Goal: Task Accomplishment & Management: Manage account settings

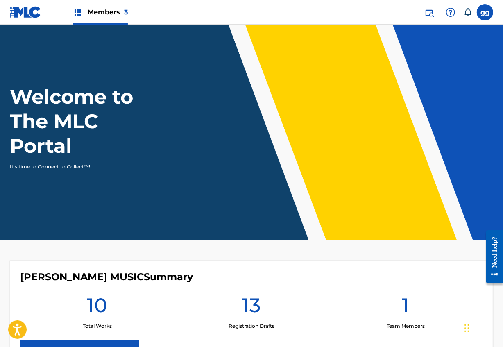
click at [118, 15] on span "Members 3" at bounding box center [108, 11] width 40 height 9
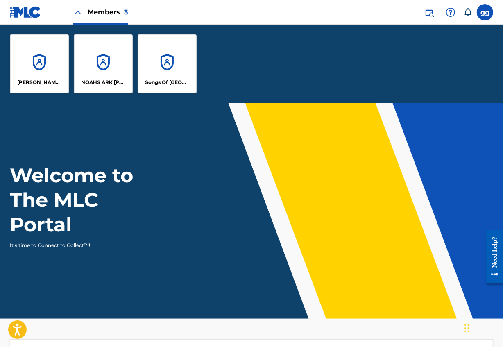
click at [43, 68] on div "[PERSON_NAME] MUSIC" at bounding box center [39, 63] width 59 height 59
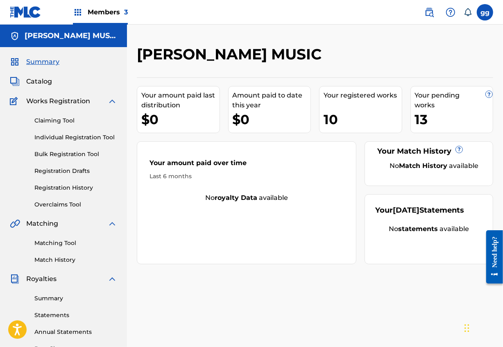
click at [44, 86] on span "Catalog" at bounding box center [39, 82] width 26 height 10
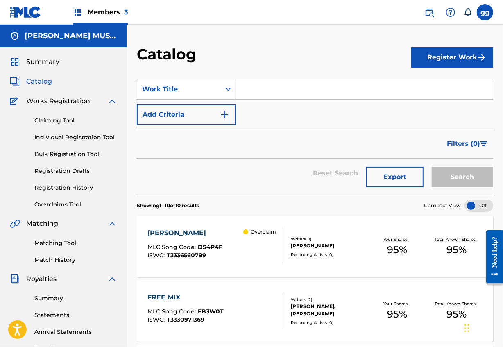
click at [269, 265] on div "Overclaim" at bounding box center [262, 246] width 39 height 37
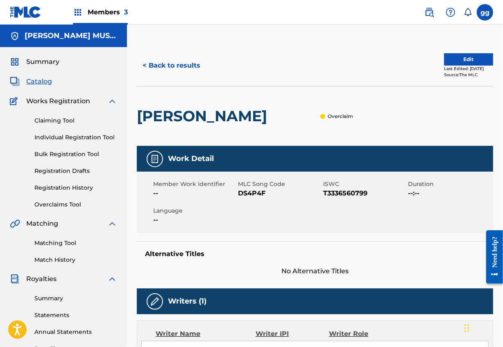
click at [451, 58] on button "Edit" at bounding box center [468, 59] width 49 height 12
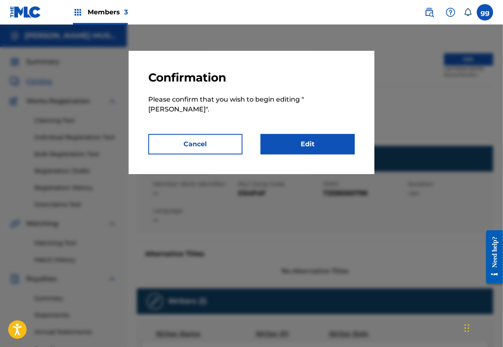
click at [199, 143] on button "Cancel" at bounding box center [195, 144] width 94 height 20
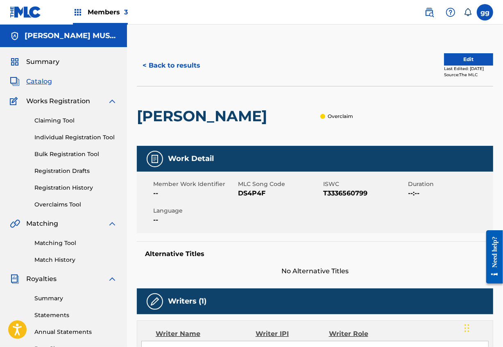
click at [457, 56] on button "Edit" at bounding box center [468, 59] width 49 height 12
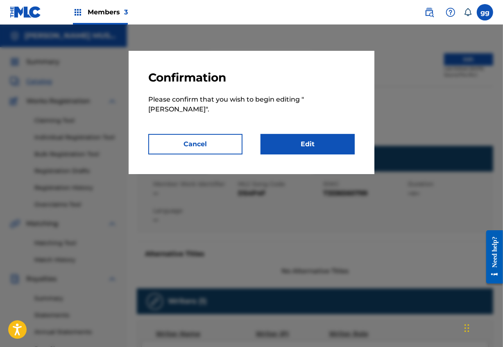
click at [323, 137] on link "Edit" at bounding box center [307, 144] width 94 height 20
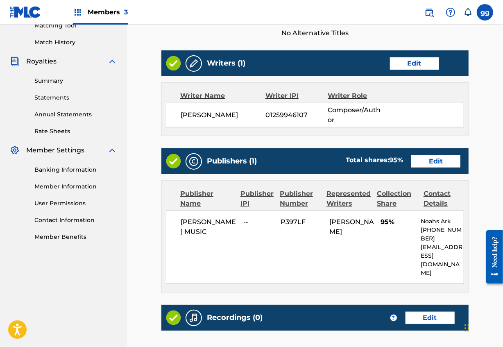
scroll to position [271, 0]
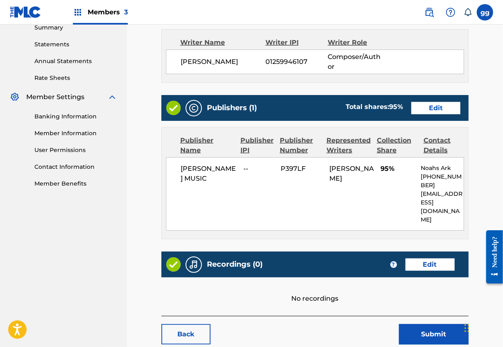
click at [430, 114] on link "Edit" at bounding box center [435, 108] width 49 height 12
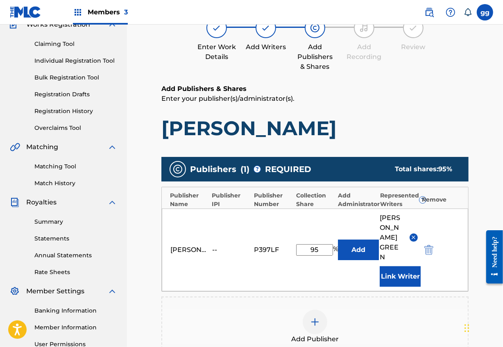
scroll to position [105, 0]
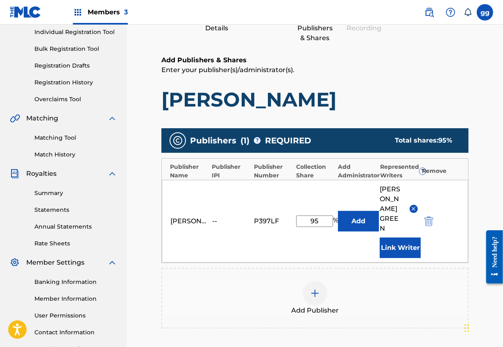
click at [324, 221] on input "95" at bounding box center [314, 220] width 37 height 11
type input "50"
click at [388, 268] on div "Add Publisher" at bounding box center [314, 298] width 307 height 61
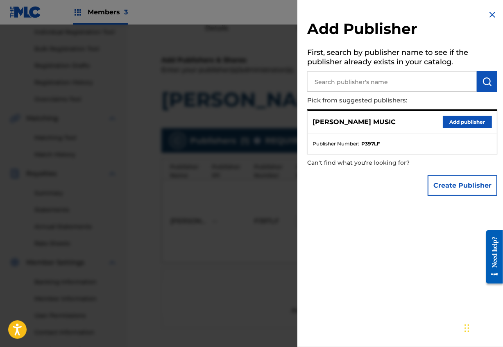
click at [458, 122] on button "Add publisher" at bounding box center [466, 122] width 49 height 12
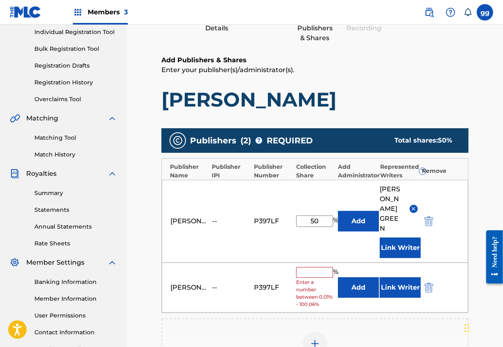
click at [428, 291] on img "submit" at bounding box center [428, 287] width 9 height 10
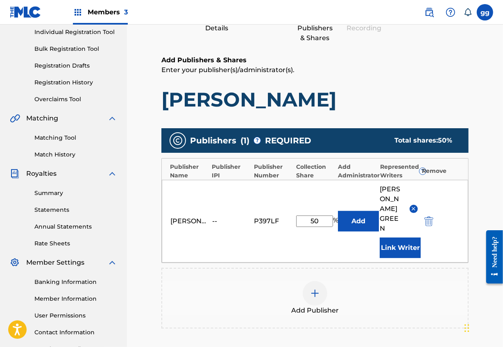
click at [473, 279] on main "Catalog Enter Work Details Add Writers Add Publishers & Shares Add Recording Re…" at bounding box center [315, 186] width 356 height 493
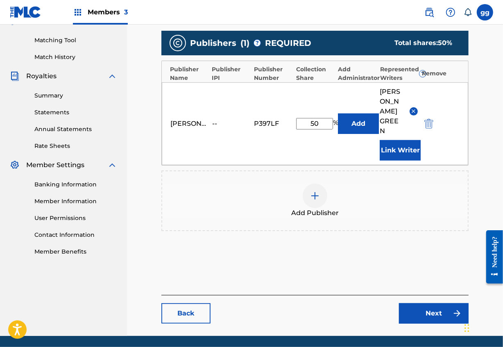
scroll to position [241, 0]
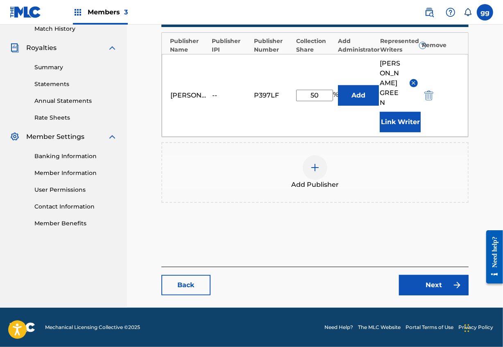
click at [489, 178] on main "Catalog Enter Work Details Add Writers Add Publishers & Shares Add Recording Re…" at bounding box center [315, 60] width 356 height 493
click at [417, 278] on link "Next" at bounding box center [434, 285] width 70 height 20
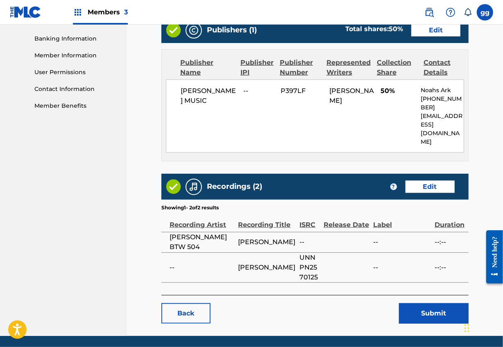
scroll to position [371, 0]
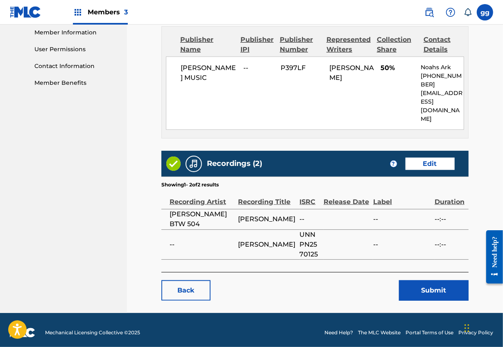
click at [425, 300] on button "Submit" at bounding box center [434, 290] width 70 height 20
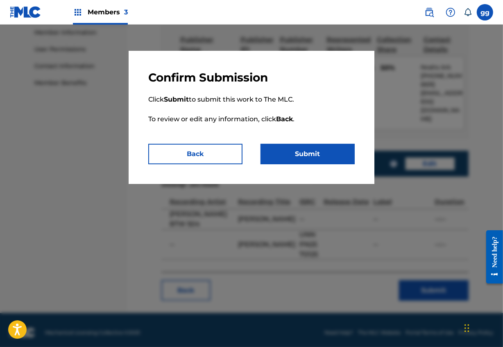
click at [317, 162] on button "Submit" at bounding box center [307, 154] width 94 height 20
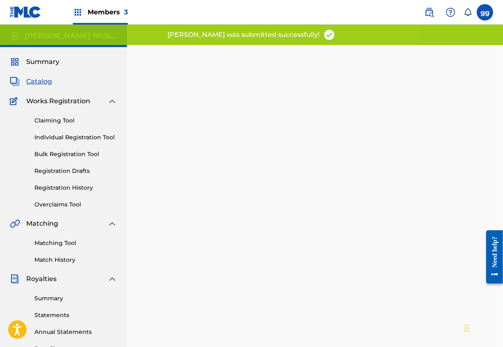
click at [108, 9] on span "Members 3" at bounding box center [108, 11] width 40 height 9
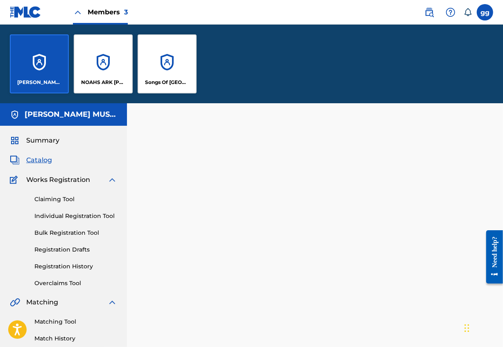
click at [111, 72] on div "NOAHS ARK [PERSON_NAME] PUBLISHERS" at bounding box center [103, 63] width 59 height 59
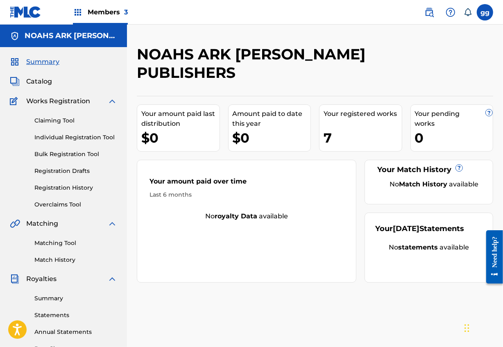
click at [47, 85] on span "Catalog" at bounding box center [39, 82] width 26 height 10
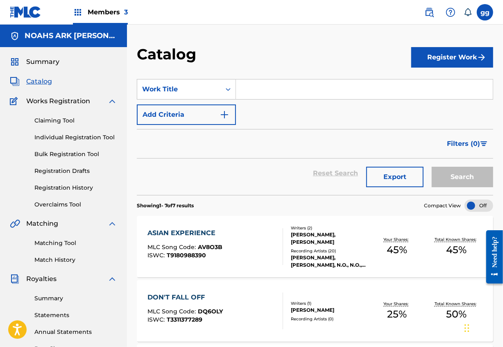
click at [122, 7] on span "Members 3" at bounding box center [108, 11] width 40 height 9
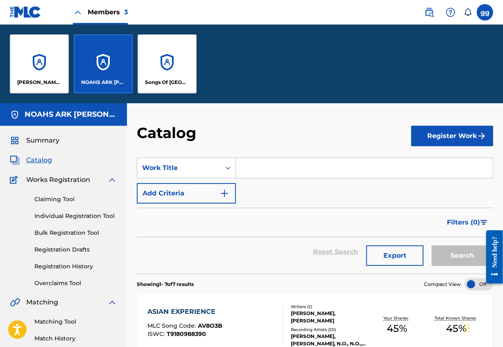
click at [56, 72] on div "[PERSON_NAME] MUSIC" at bounding box center [39, 63] width 59 height 59
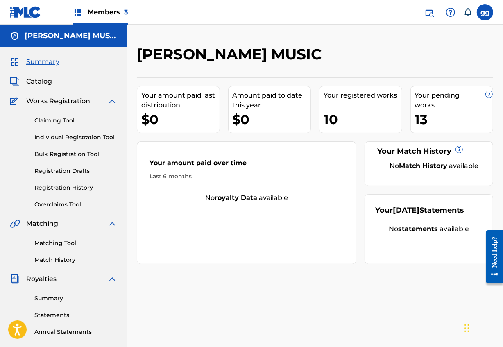
click at [46, 83] on span "Catalog" at bounding box center [39, 82] width 26 height 10
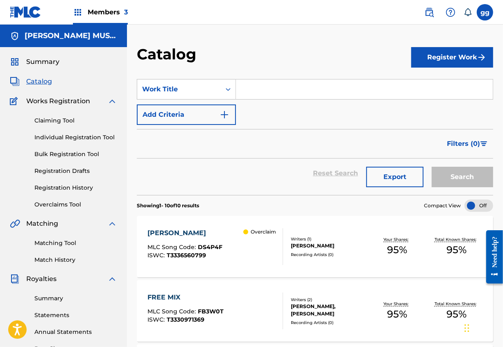
click at [247, 260] on div "Overclaim" at bounding box center [262, 246] width 39 height 37
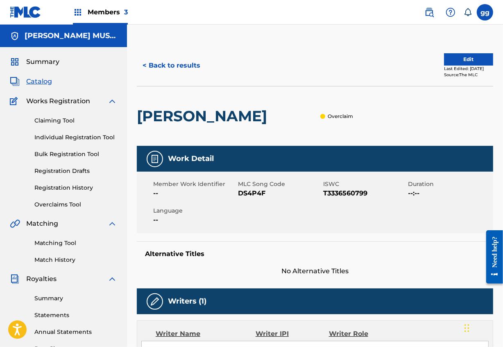
click at [467, 62] on button "Edit" at bounding box center [468, 59] width 49 height 12
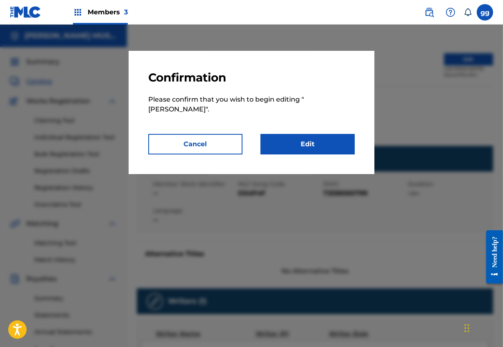
click at [325, 142] on link "Edit" at bounding box center [307, 144] width 94 height 20
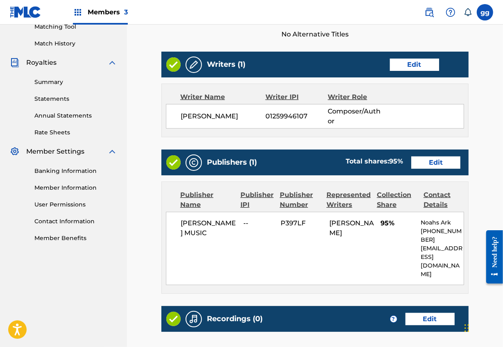
scroll to position [261, 0]
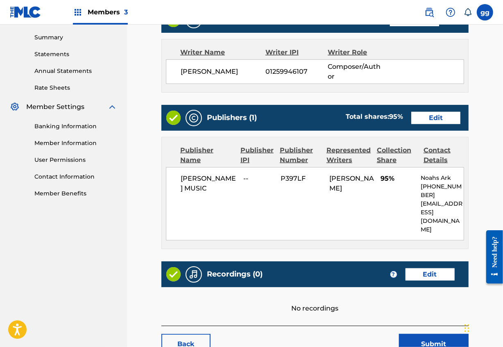
click at [434, 124] on link "Edit" at bounding box center [435, 118] width 49 height 12
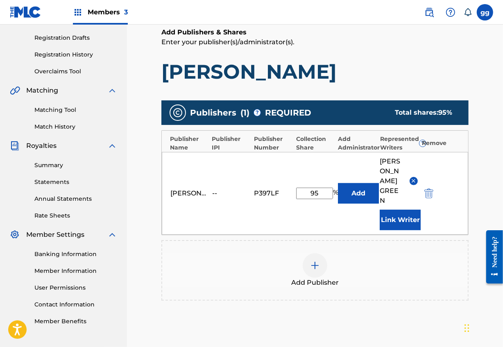
scroll to position [137, 0]
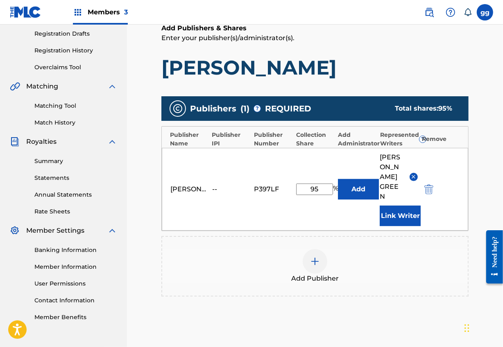
click at [326, 188] on input "95" at bounding box center [314, 188] width 37 height 11
type input "25"
click at [396, 309] on div "Publishers ( 1 ) ? REQUIRED Total shares: 25 % Publisher Name Publisher IPI Pub…" at bounding box center [314, 208] width 307 height 232
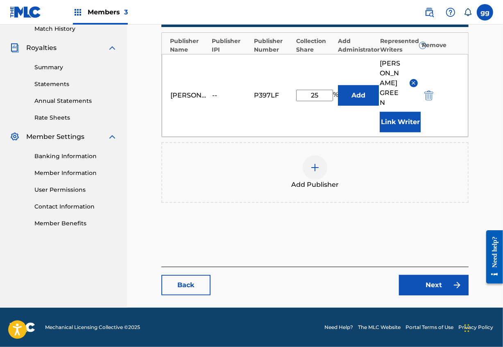
scroll to position [239, 0]
click at [427, 275] on link "Next" at bounding box center [434, 285] width 70 height 20
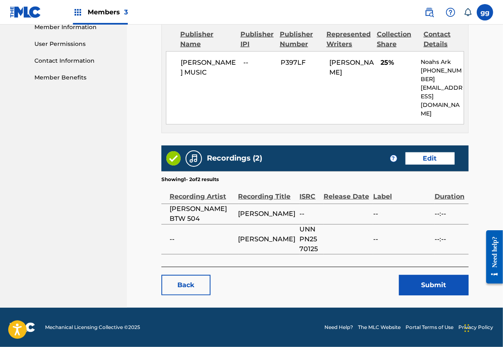
scroll to position [399, 0]
click at [422, 277] on button "Submit" at bounding box center [434, 285] width 70 height 20
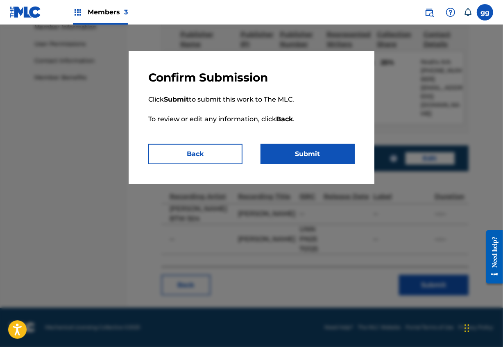
click at [309, 162] on button "Submit" at bounding box center [307, 154] width 94 height 20
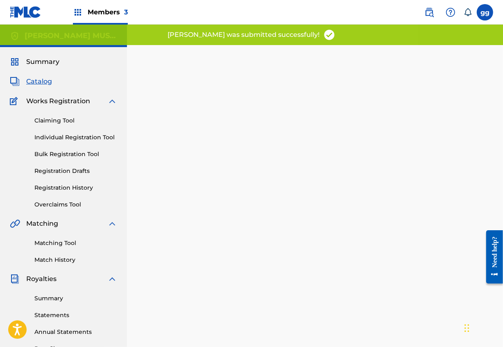
click at [101, 13] on span "Members 3" at bounding box center [108, 11] width 40 height 9
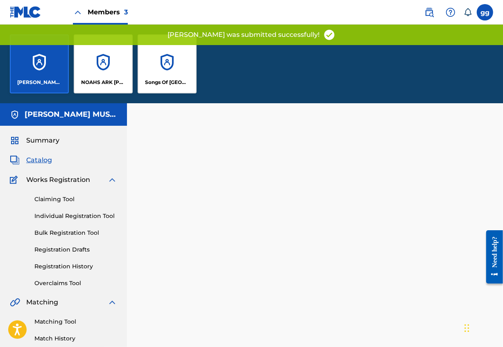
click at [120, 67] on div "NOAHS ARK [PERSON_NAME] PUBLISHERS" at bounding box center [103, 63] width 59 height 59
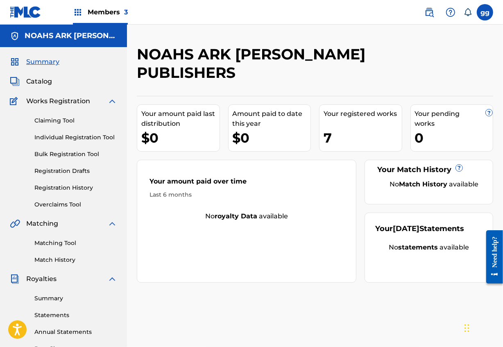
click at [44, 83] on span "Catalog" at bounding box center [39, 82] width 26 height 10
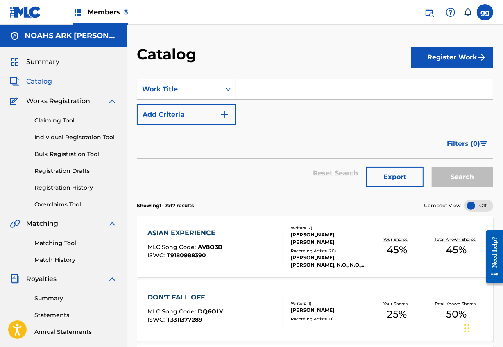
click at [274, 94] on input "Search Form" at bounding box center [364, 89] width 257 height 20
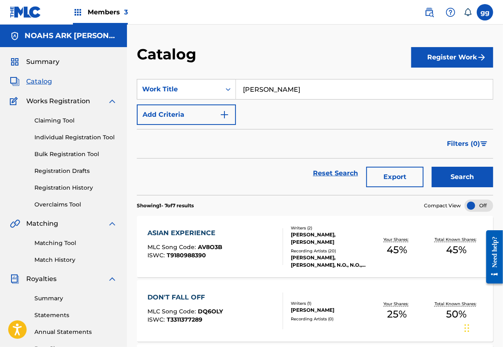
type input "[PERSON_NAME]"
click at [460, 186] on button "Search" at bounding box center [461, 177] width 61 height 20
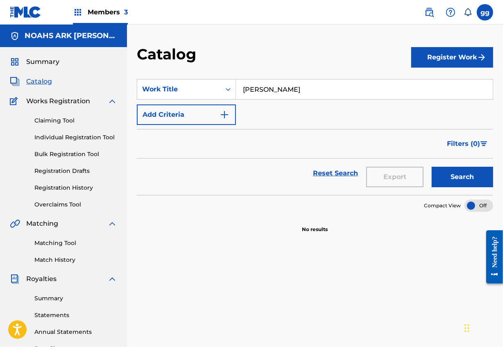
click at [440, 182] on button "Search" at bounding box center [461, 177] width 61 height 20
click at [447, 184] on button "Search" at bounding box center [461, 177] width 61 height 20
click at [443, 59] on button "Register Work" at bounding box center [452, 57] width 82 height 20
click at [443, 86] on link "Individual" at bounding box center [452, 84] width 82 height 20
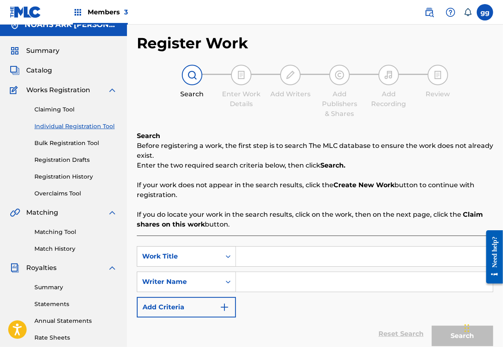
scroll to position [10, 0]
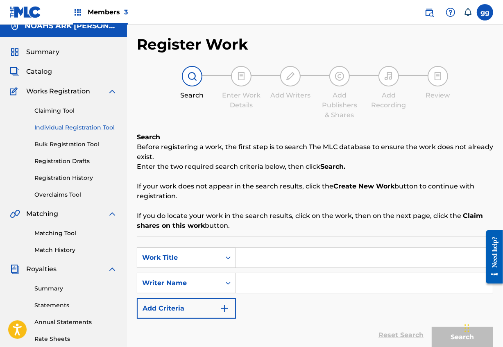
click at [75, 132] on link "Individual Registration Tool" at bounding box center [75, 127] width 83 height 9
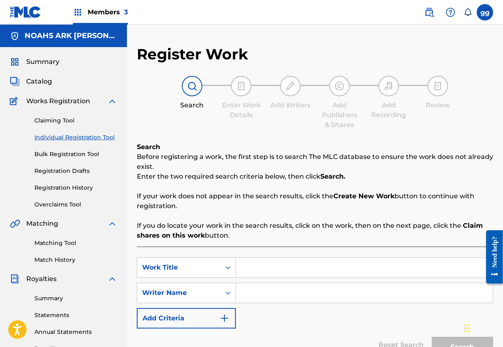
click at [265, 277] on input "Search Form" at bounding box center [364, 267] width 257 height 20
type input "[PERSON_NAME]"
click at [271, 302] on input "Search Form" at bounding box center [364, 293] width 257 height 20
type input "glenda green"
click at [296, 325] on div "SearchWithCriteria52876ec0-daa2-40bb-8308-630eb653ed30 Work Title dick gripper …" at bounding box center [315, 292] width 356 height 71
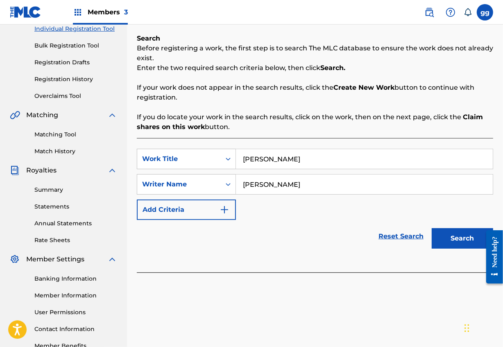
scroll to position [110, 0]
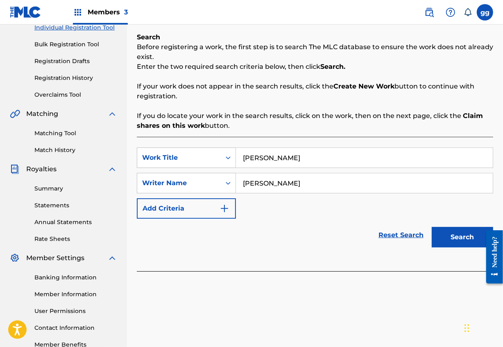
click at [458, 236] on button "Search" at bounding box center [461, 237] width 61 height 20
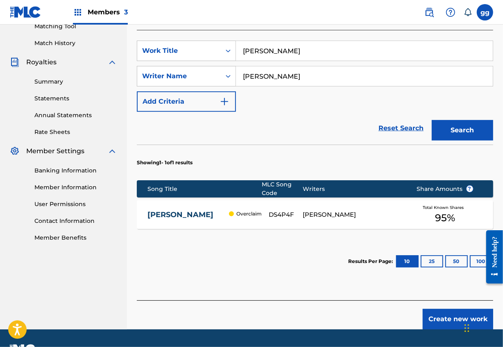
scroll to position [256, 0]
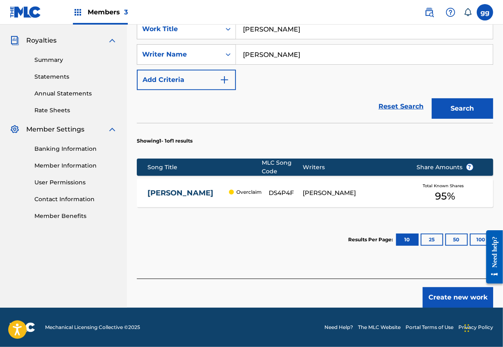
click at [440, 291] on button "Create new work" at bounding box center [457, 297] width 70 height 20
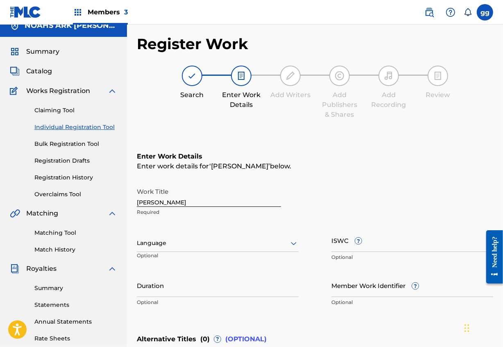
scroll to position [5, 0]
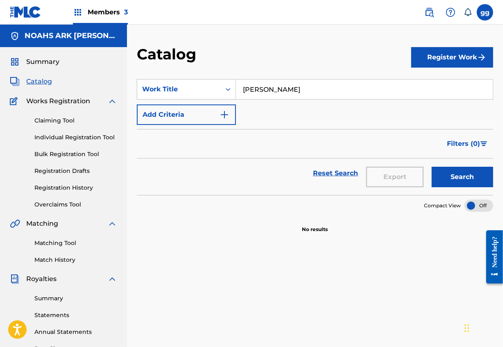
click at [460, 184] on button "Search" at bounding box center [461, 177] width 61 height 20
click at [442, 63] on button "Register Work" at bounding box center [452, 57] width 82 height 20
click at [75, 142] on link "Individual Registration Tool" at bounding box center [75, 137] width 83 height 9
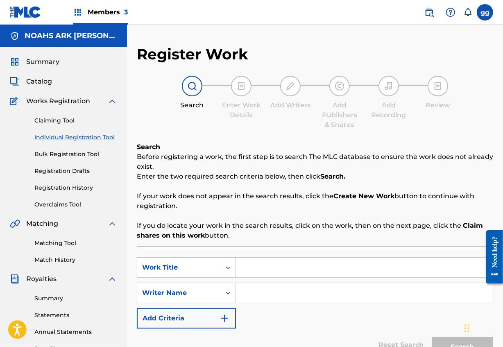
click at [287, 268] on input "Search Form" at bounding box center [364, 267] width 257 height 20
type input "[PERSON_NAME]"
click at [332, 323] on div "SearchWithCriteria52876ec0-daa2-40bb-8308-630eb653ed30 Work Title dick gripper …" at bounding box center [315, 292] width 356 height 71
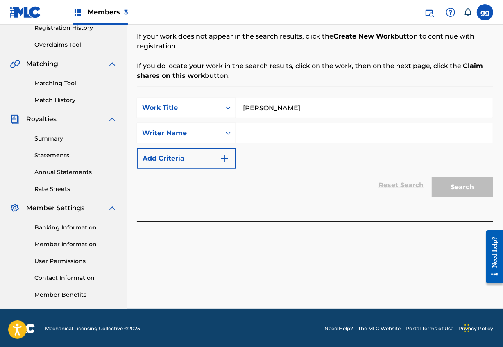
scroll to position [168, 0]
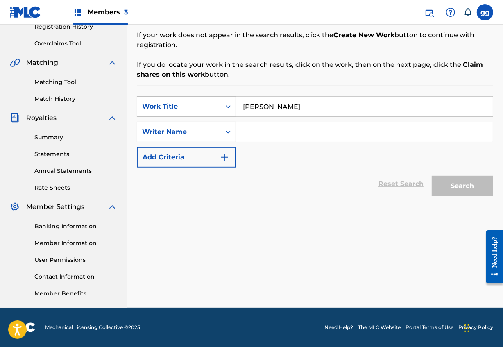
click at [338, 108] on input "[PERSON_NAME]" at bounding box center [364, 107] width 257 height 20
click at [383, 214] on div "SearchWithCriteria52876ec0-daa2-40bb-8308-630eb653ed30 Work Title dick gripper …" at bounding box center [315, 153] width 356 height 134
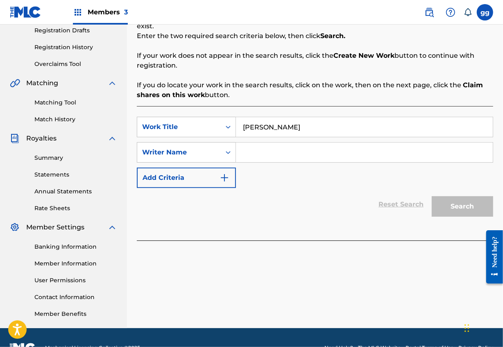
scroll to position [176, 0]
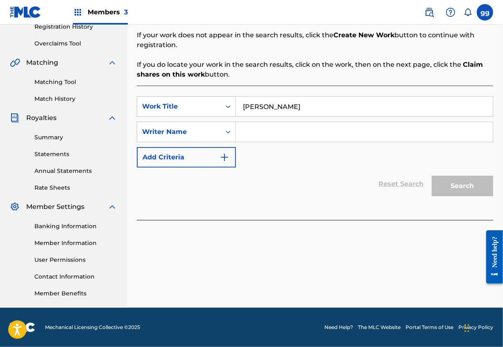
click at [334, 129] on input "Search Form" at bounding box center [364, 132] width 257 height 20
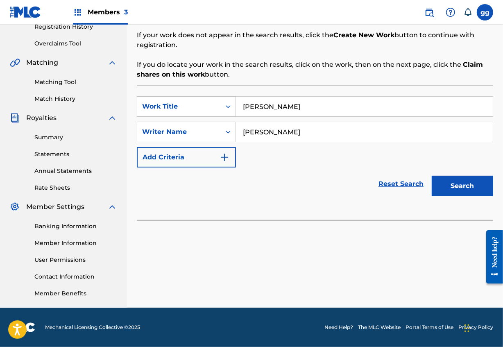
type input "glenda green"
click at [459, 178] on button "Search" at bounding box center [461, 186] width 61 height 20
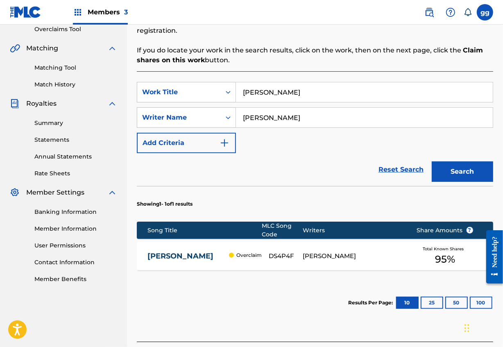
click at [341, 260] on div "[PERSON_NAME]" at bounding box center [352, 255] width 101 height 9
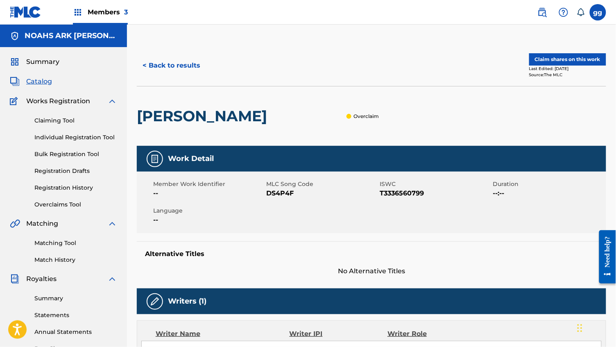
click at [502, 59] on button "Claim shares on this work" at bounding box center [567, 59] width 77 height 12
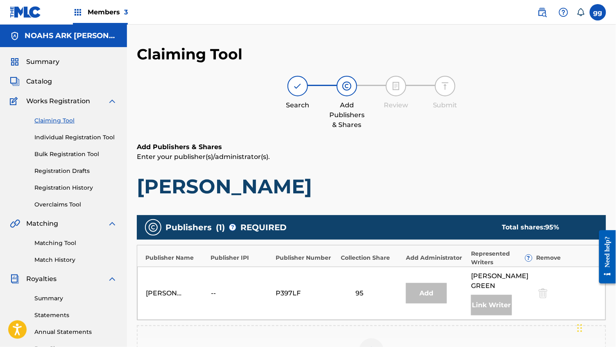
click at [378, 292] on div "95" at bounding box center [359, 293] width 37 height 10
click at [424, 320] on div "Publishers ( 1 ) ? REQUIRED Total shares: 95 % Publisher Name Publisher IPI Pub…" at bounding box center [371, 300] width 469 height 171
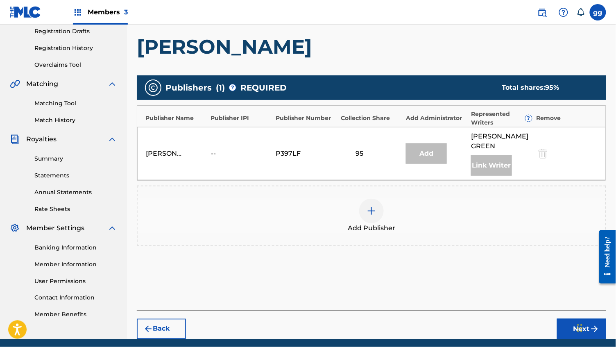
scroll to position [141, 0]
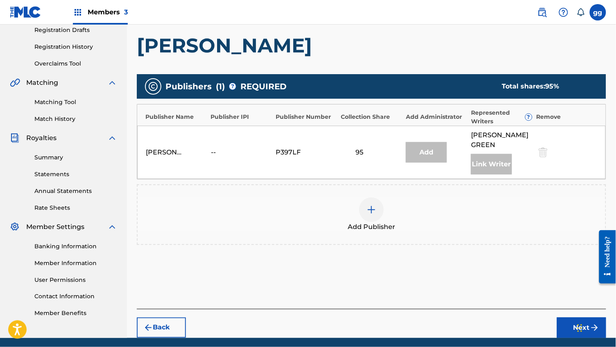
click at [373, 202] on div at bounding box center [371, 209] width 25 height 25
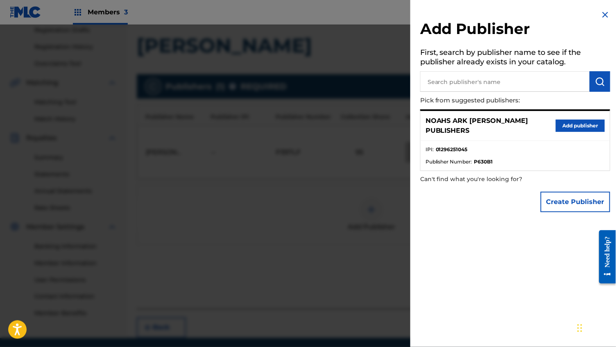
click at [502, 12] on img at bounding box center [605, 15] width 10 height 10
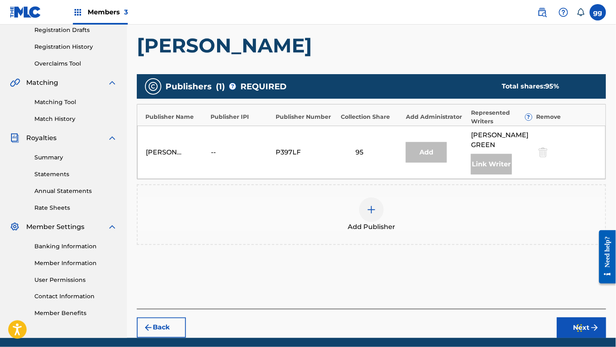
click at [502, 331] on button "Next" at bounding box center [581, 327] width 49 height 20
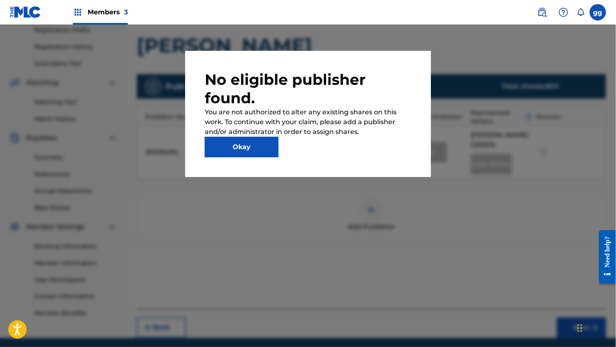
click at [263, 137] on button "Okay" at bounding box center [242, 147] width 74 height 20
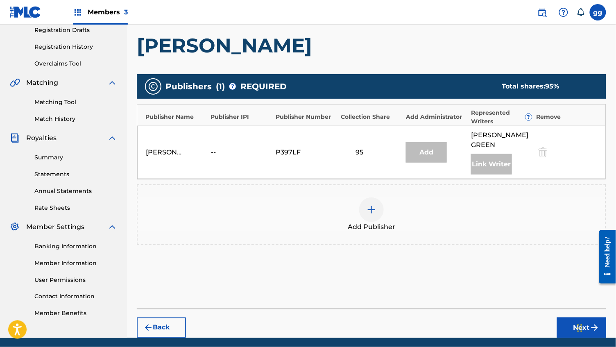
click at [375, 205] on img at bounding box center [371, 210] width 10 height 10
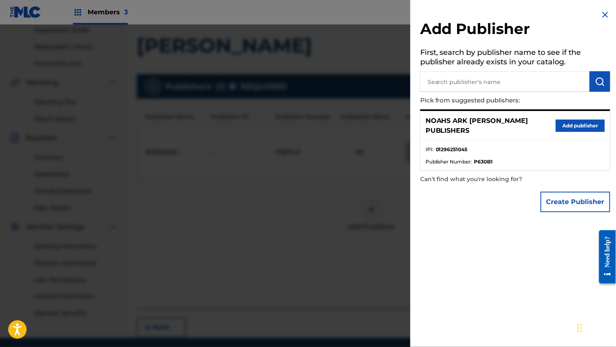
click at [502, 124] on button "Add publisher" at bounding box center [579, 126] width 49 height 12
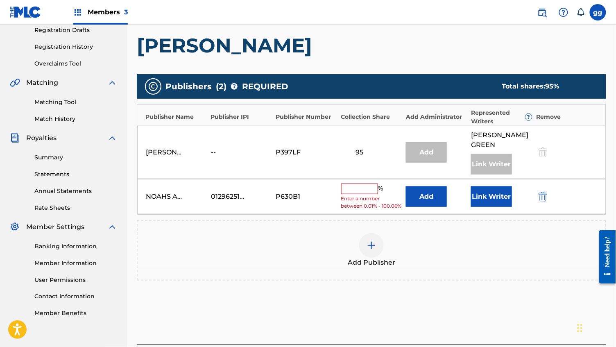
click at [367, 183] on input "text" at bounding box center [359, 188] width 37 height 11
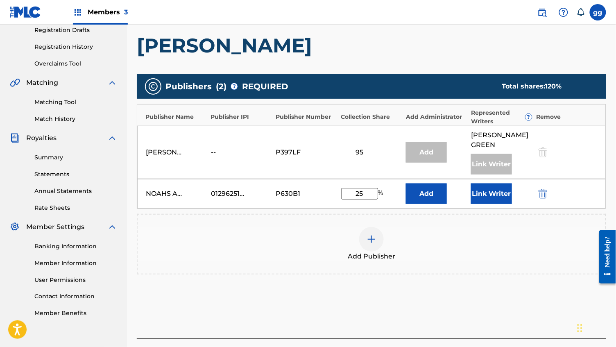
type input "25"
click at [487, 187] on button "Link Writer" at bounding box center [491, 193] width 41 height 20
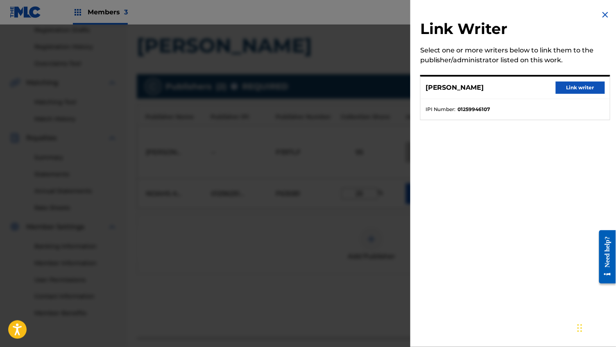
click at [502, 88] on button "Link writer" at bounding box center [579, 87] width 49 height 12
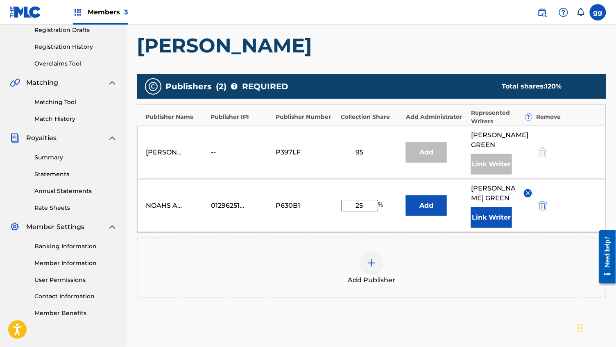
click at [467, 250] on div "Add Publisher" at bounding box center [371, 267] width 467 height 34
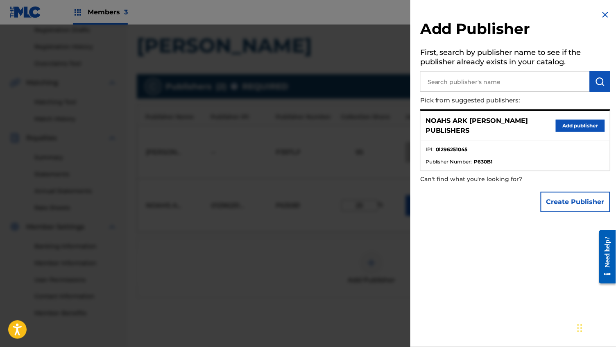
click at [502, 13] on img at bounding box center [605, 15] width 10 height 10
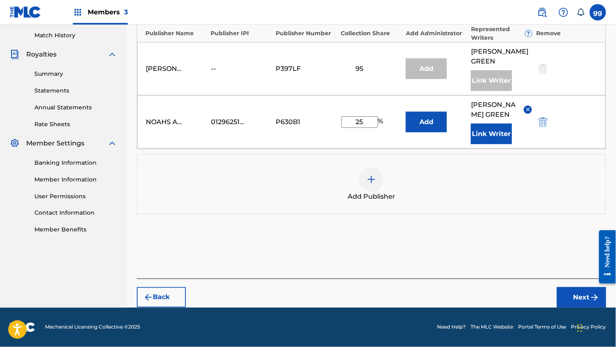
scroll to position [234, 0]
click at [502, 64] on div at bounding box center [542, 68] width 12 height 9
click at [502, 293] on button "Next" at bounding box center [581, 297] width 49 height 20
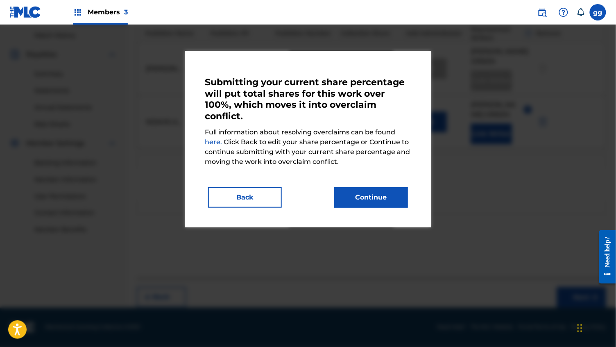
click at [223, 138] on link "here." at bounding box center [214, 142] width 19 height 8
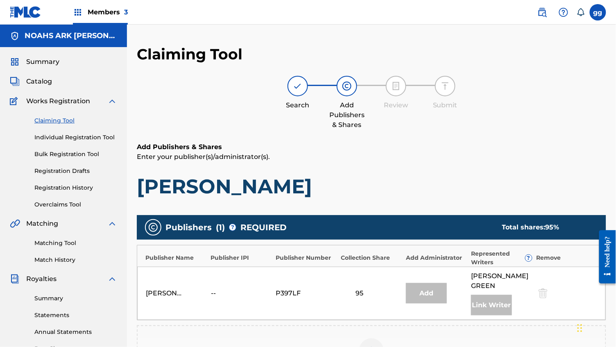
click at [65, 125] on link "Claiming Tool" at bounding box center [75, 120] width 83 height 9
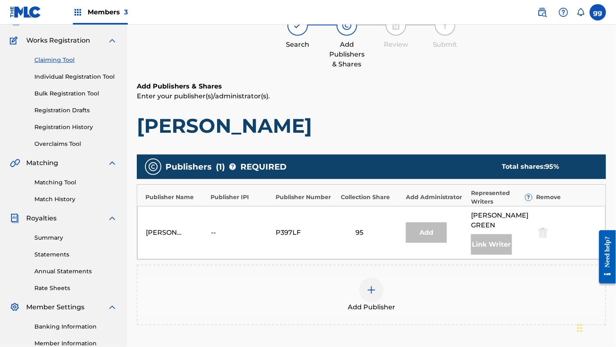
scroll to position [61, 0]
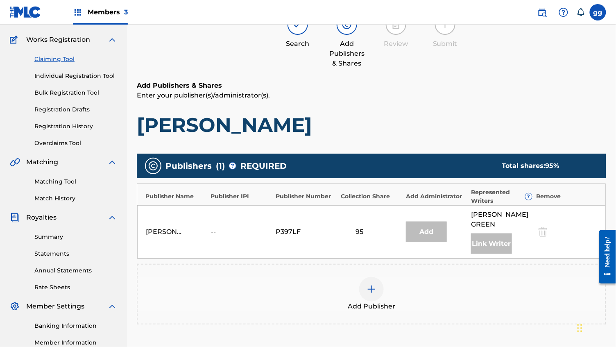
click at [59, 147] on link "Overclaims Tool" at bounding box center [75, 143] width 83 height 9
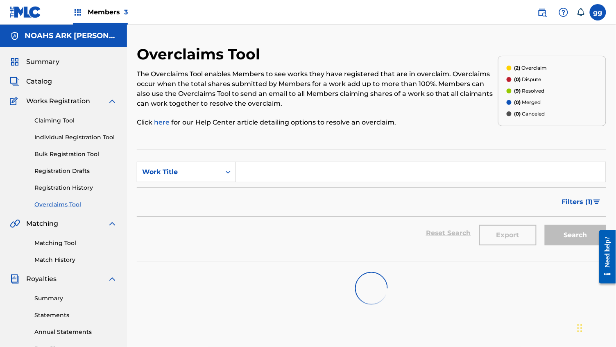
click at [280, 178] on input "Search Form" at bounding box center [421, 172] width 370 height 20
type input "[PERSON_NAME]"
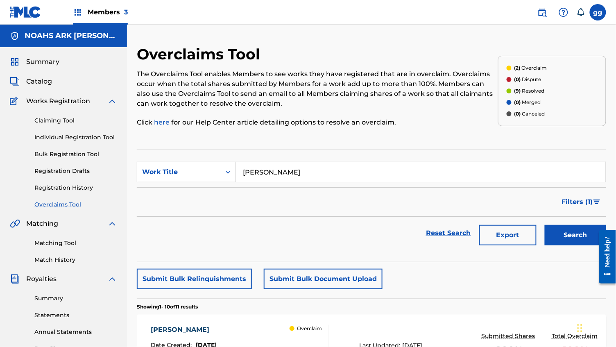
click at [437, 310] on section "Showing 1 - 10 of 11 results" at bounding box center [371, 304] width 469 height 12
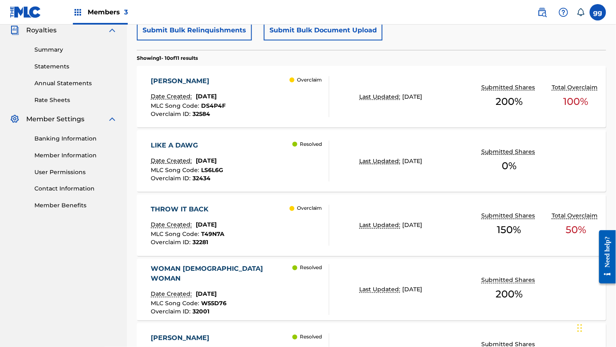
scroll to position [255, 0]
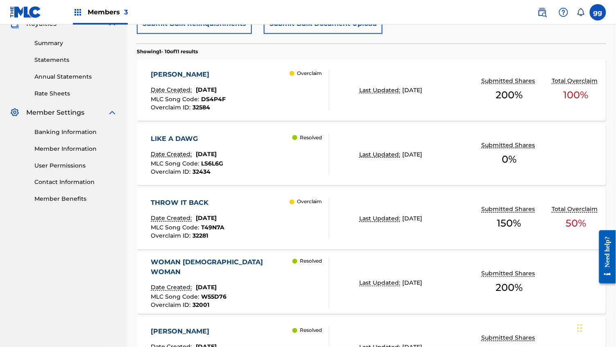
click at [293, 99] on div "Overclaim" at bounding box center [308, 90] width 39 height 41
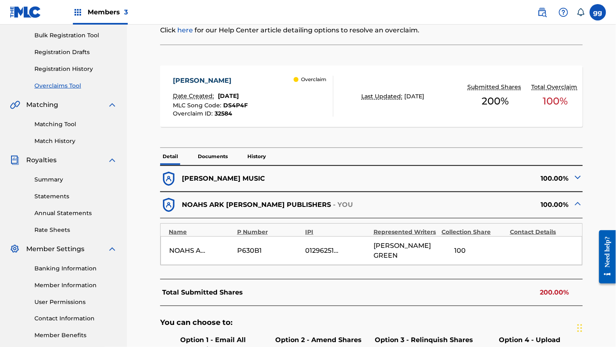
scroll to position [119, 0]
click at [575, 182] on img at bounding box center [578, 177] width 10 height 10
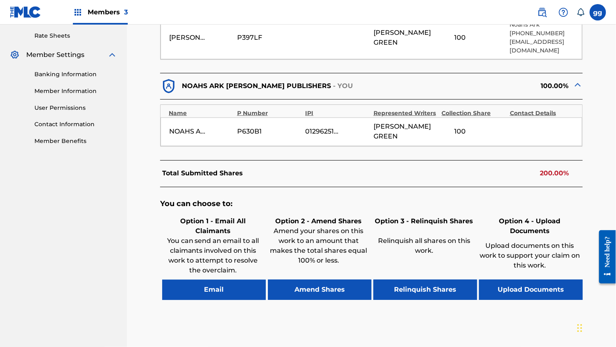
scroll to position [289, 0]
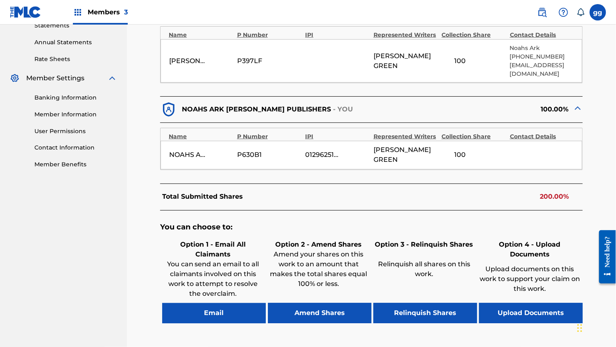
click at [320, 311] on button "Amend Shares" at bounding box center [320, 313] width 104 height 20
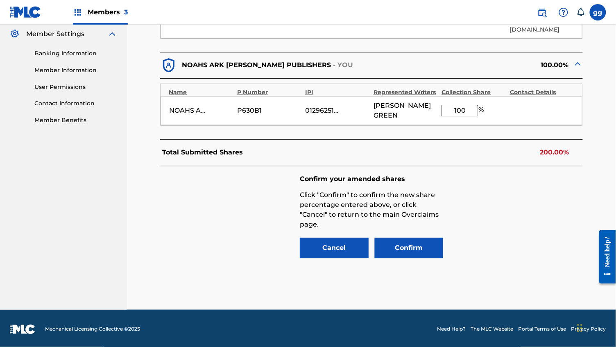
click at [465, 116] on input "100" at bounding box center [459, 110] width 37 height 11
click at [471, 113] on input "100" at bounding box center [459, 110] width 37 height 11
click at [600, 99] on div "< Back [PERSON_NAME] - Overclaim Detail The Overclaims Tool enables Members to …" at bounding box center [371, 10] width 469 height 598
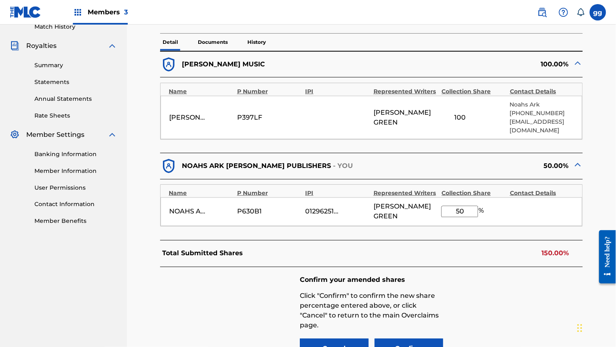
scroll to position [216, 0]
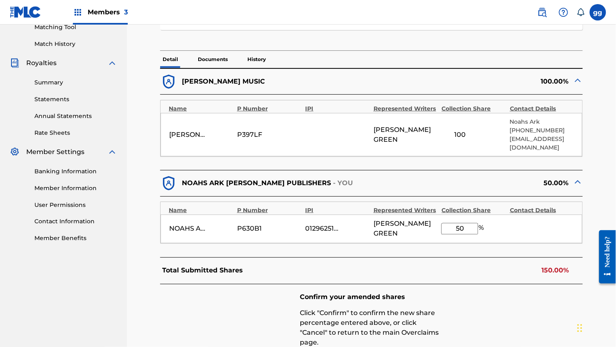
click at [461, 139] on div "100" at bounding box center [459, 135] width 37 height 10
click at [462, 140] on div "100" at bounding box center [459, 135] width 37 height 10
click at [601, 163] on div "< Back [PERSON_NAME] - Overclaim Detail The Overclaims Tool enables Members to …" at bounding box center [371, 128] width 469 height 598
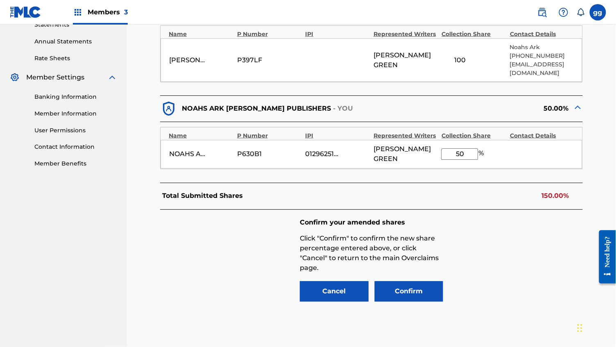
scroll to position [320, 0]
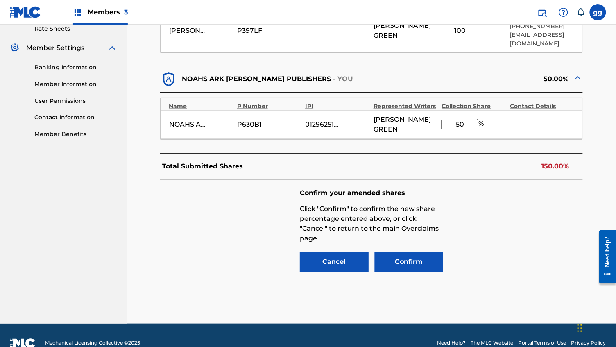
click at [348, 252] on button "Cancel" at bounding box center [334, 262] width 69 height 20
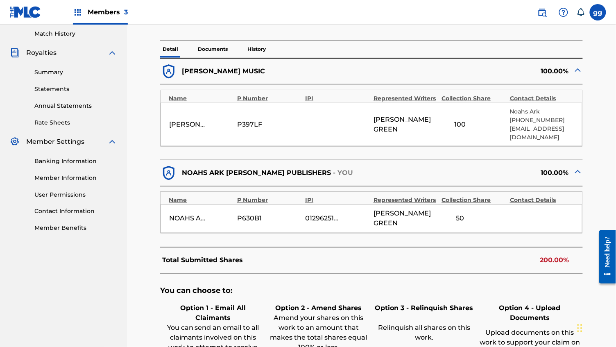
scroll to position [227, 0]
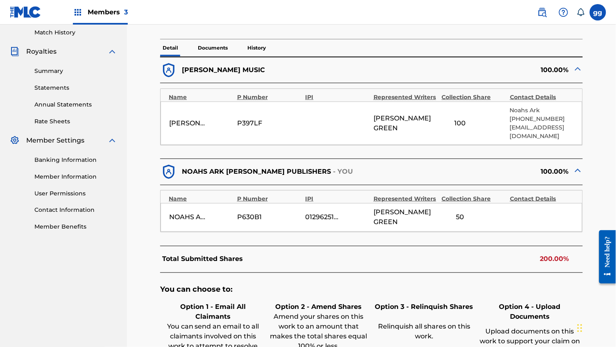
click at [461, 222] on div "50" at bounding box center [459, 217] width 37 height 10
click at [474, 219] on div "50" at bounding box center [459, 217] width 37 height 10
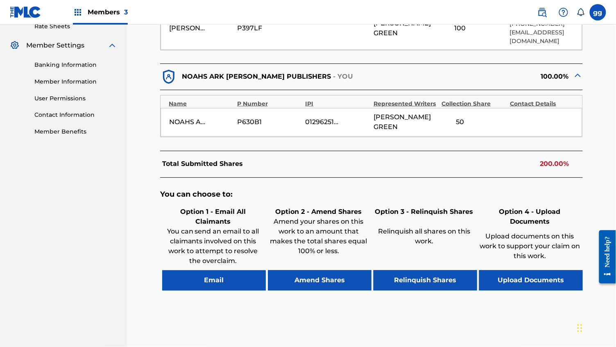
scroll to position [329, 0]
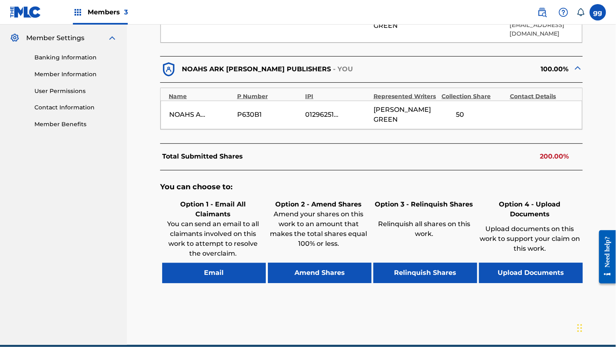
click at [345, 279] on button "Amend Shares" at bounding box center [320, 273] width 104 height 20
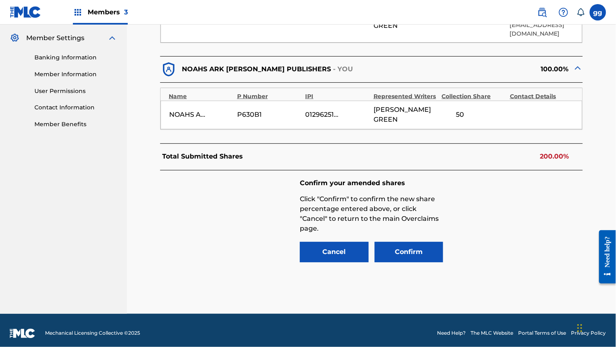
scroll to position [334, 0]
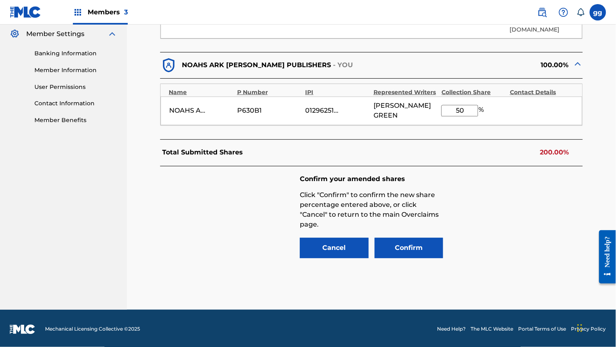
click at [466, 116] on input "50" at bounding box center [459, 110] width 37 height 11
type input "25"
click at [415, 239] on button "Confirm" at bounding box center [408, 248] width 69 height 20
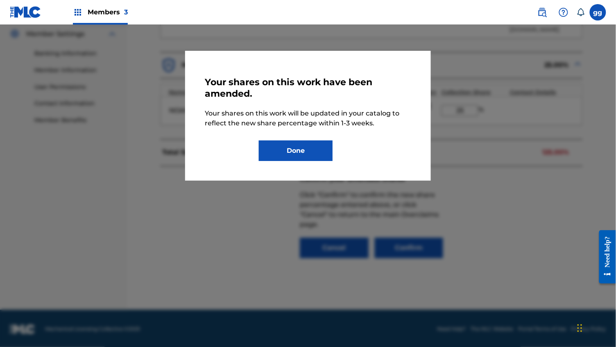
click at [470, 159] on div at bounding box center [308, 198] width 616 height 347
click at [314, 143] on button "Done" at bounding box center [296, 150] width 74 height 20
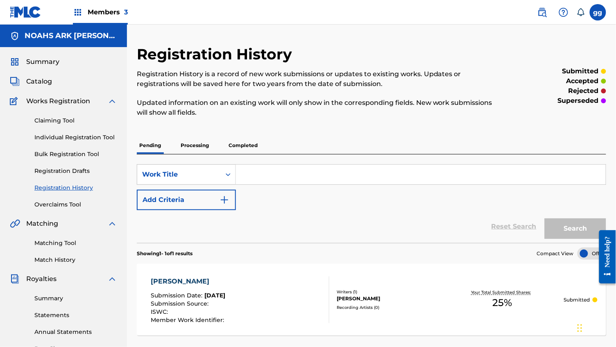
click at [115, 12] on span "Members 3" at bounding box center [108, 11] width 40 height 9
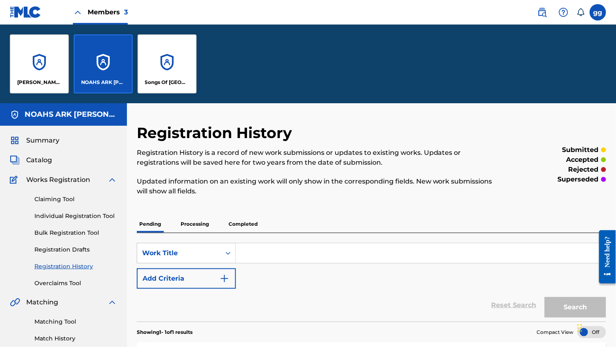
click at [65, 287] on link "Overclaims Tool" at bounding box center [75, 283] width 83 height 9
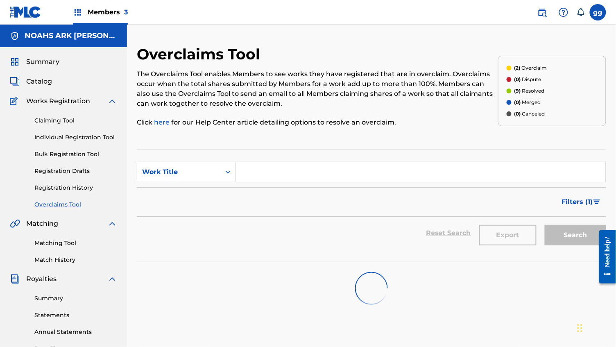
click at [271, 180] on input "Search Form" at bounding box center [421, 172] width 370 height 20
click at [102, 13] on span "Members 3" at bounding box center [108, 11] width 40 height 9
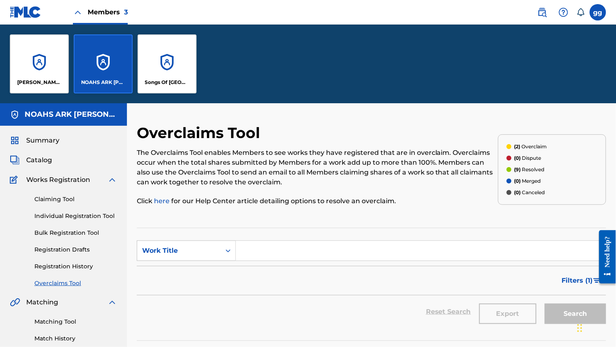
click at [50, 68] on div "[PERSON_NAME] MUSIC" at bounding box center [39, 63] width 59 height 59
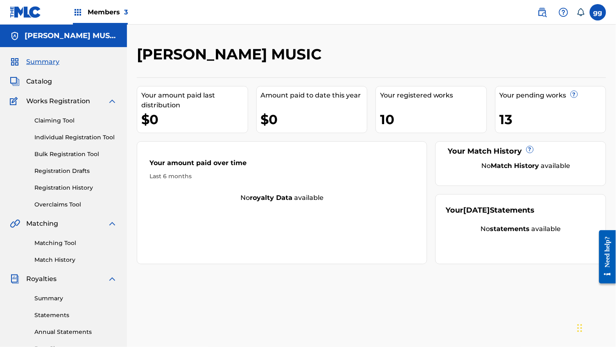
click at [61, 209] on link "Overclaims Tool" at bounding box center [75, 204] width 83 height 9
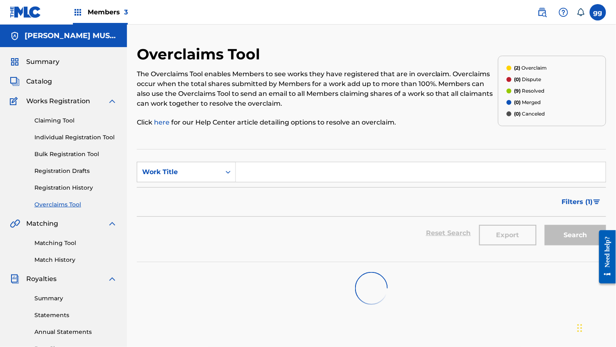
click at [262, 176] on input "Search Form" at bounding box center [421, 172] width 370 height 20
click at [277, 194] on strong "[PERSON_NAME]" at bounding box center [288, 190] width 59 height 8
type input "[PERSON_NAME]"
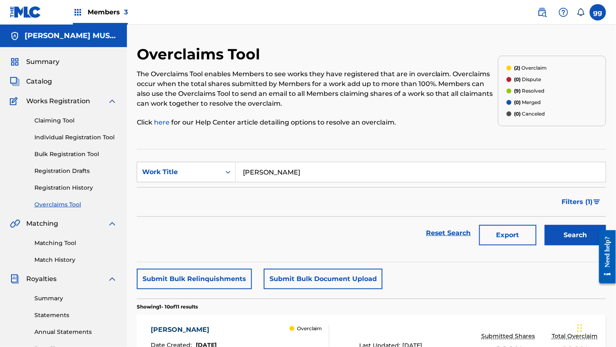
click at [373, 249] on div "Reset Search Export Search" at bounding box center [371, 232] width 469 height 33
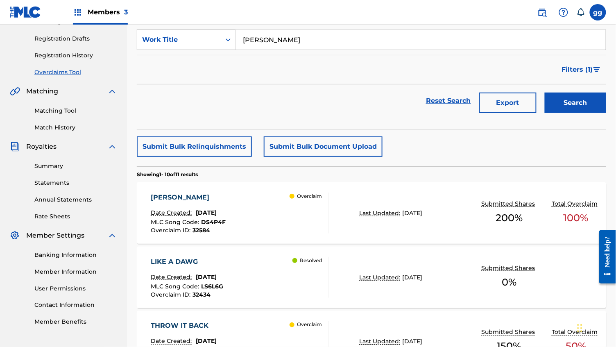
scroll to position [117, 0]
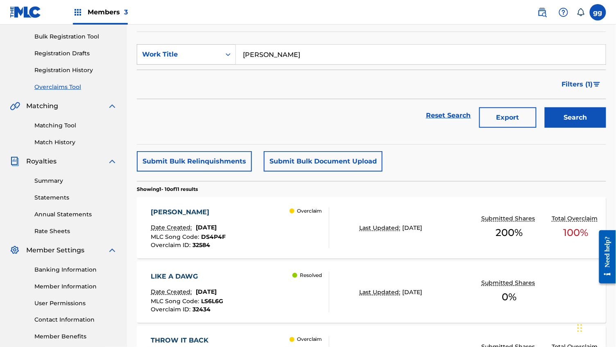
click at [315, 236] on div "Overclaim" at bounding box center [308, 227] width 39 height 41
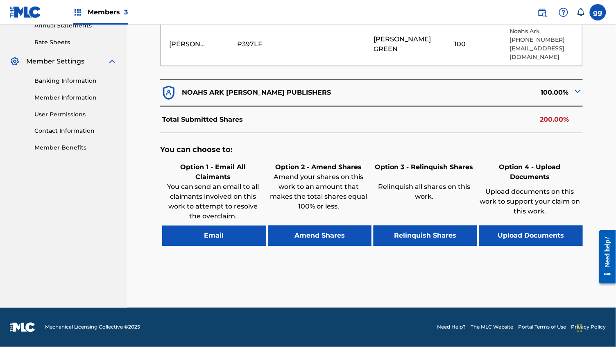
scroll to position [318, 0]
click at [334, 236] on button "Amend Shares" at bounding box center [320, 236] width 104 height 20
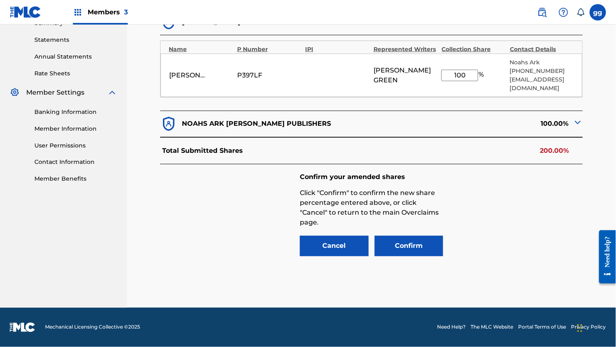
click at [464, 77] on input "100" at bounding box center [459, 75] width 37 height 11
type input "50"
click at [423, 238] on button "Confirm" at bounding box center [408, 246] width 69 height 20
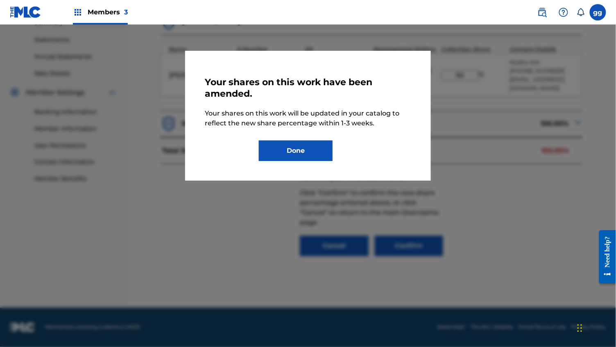
click at [316, 141] on button "Done" at bounding box center [296, 150] width 74 height 20
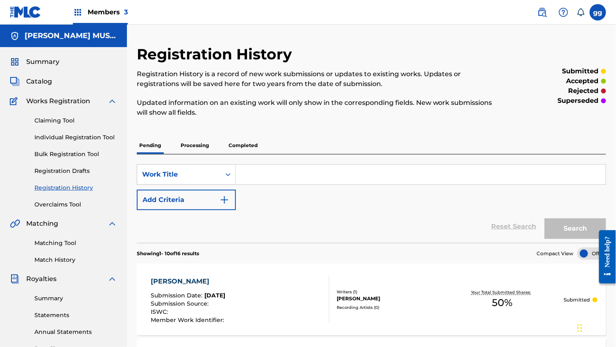
click at [112, 11] on span "Members 3" at bounding box center [108, 11] width 40 height 9
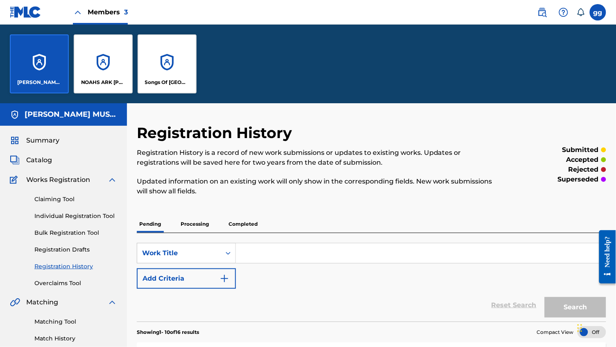
click at [122, 70] on div "NOAHS ARK [PERSON_NAME] PUBLISHERS" at bounding box center [103, 63] width 59 height 59
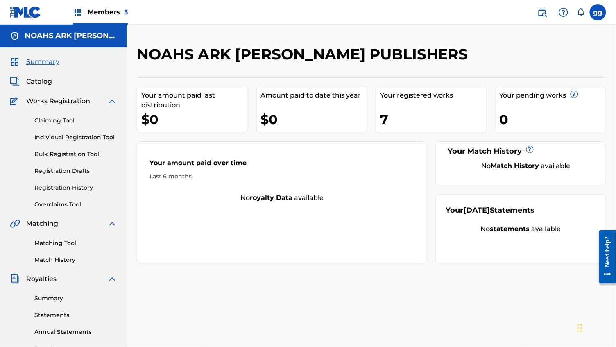
click at [73, 209] on link "Overclaims Tool" at bounding box center [75, 204] width 83 height 9
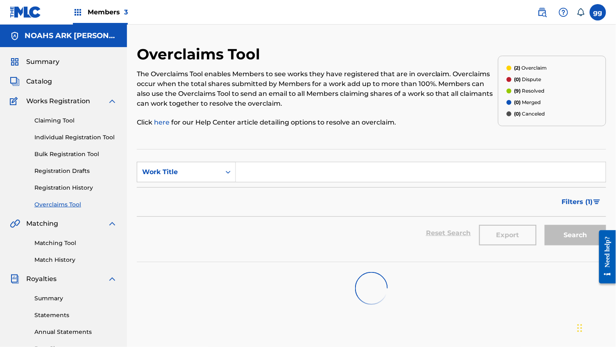
click at [276, 178] on input "Search Form" at bounding box center [421, 172] width 370 height 20
click at [282, 194] on span "gripper" at bounding box center [269, 190] width 25 height 8
type input "[PERSON_NAME]"
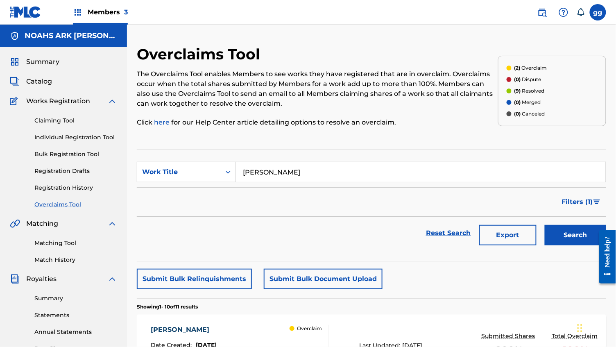
click at [458, 310] on section "Showing 1 - 10 of 11 results" at bounding box center [371, 304] width 469 height 12
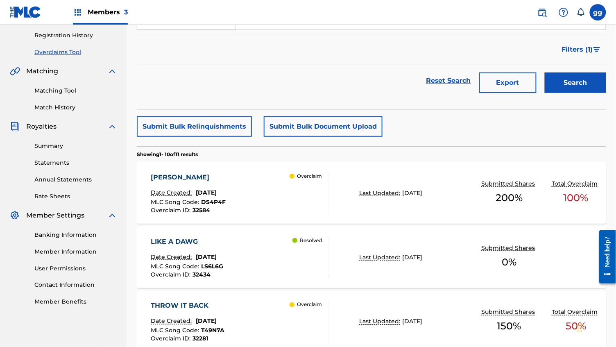
scroll to position [170, 0]
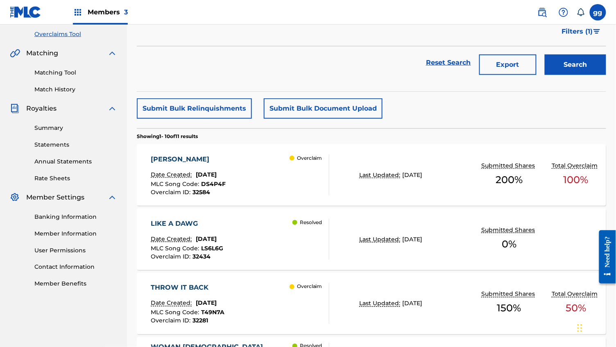
click at [269, 187] on div "[PERSON_NAME] Date Created: [DATE] MLC Song Code : DS4P4F Overclaim ID : 32584 …" at bounding box center [240, 174] width 178 height 41
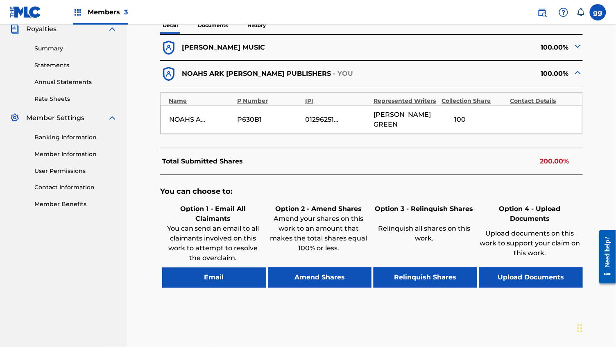
scroll to position [235, 0]
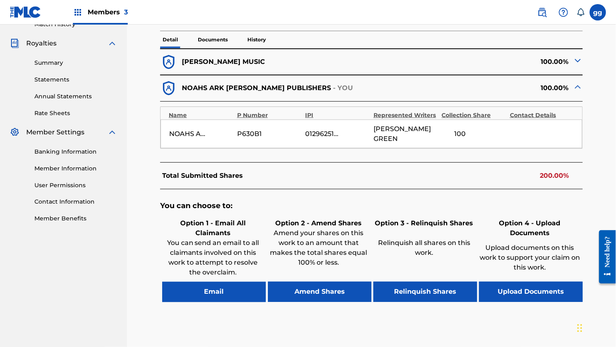
click at [324, 299] on button "Amend Shares" at bounding box center [320, 292] width 104 height 20
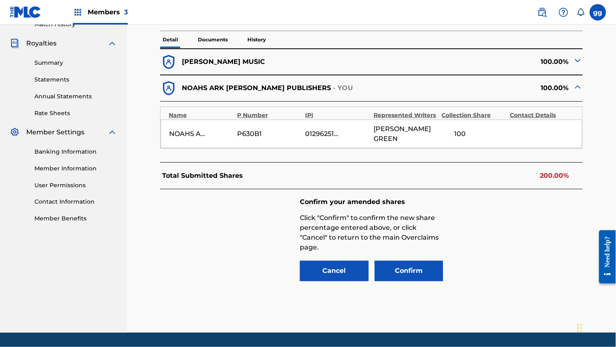
scroll to position [258, 0]
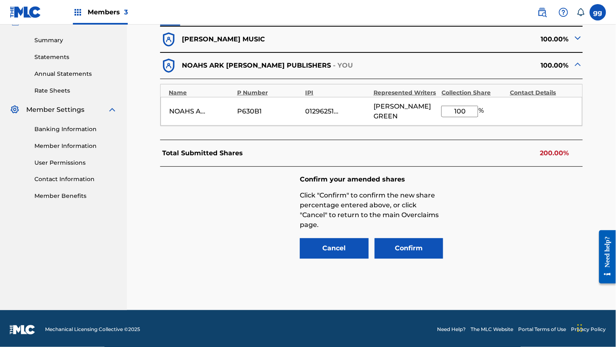
click at [465, 113] on input "100" at bounding box center [459, 111] width 37 height 11
type input "50"
click at [418, 239] on button "Confirm" at bounding box center [408, 248] width 69 height 20
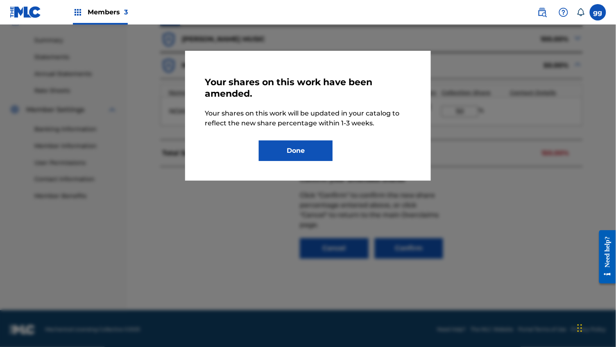
click at [302, 144] on button "Done" at bounding box center [296, 150] width 74 height 20
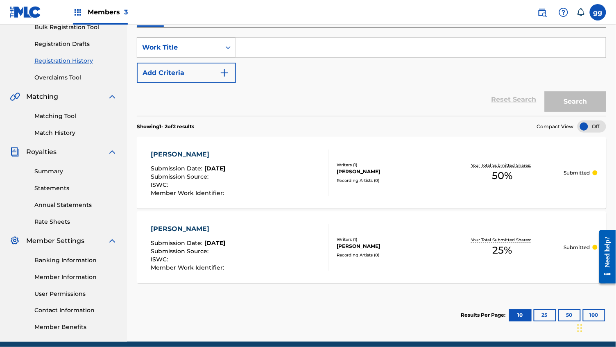
scroll to position [165, 0]
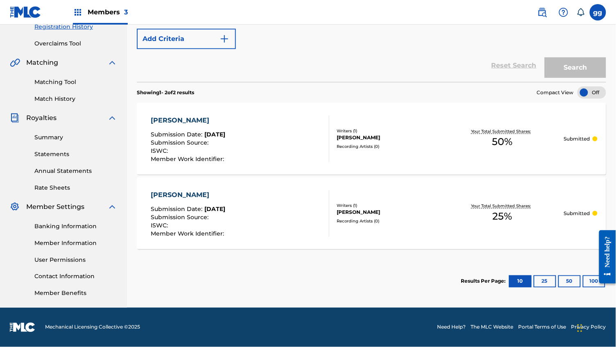
click at [416, 240] on div "[PERSON_NAME] Submission Date : [DATE] Submission Source : ISWC : Member Work I…" at bounding box center [371, 213] width 469 height 72
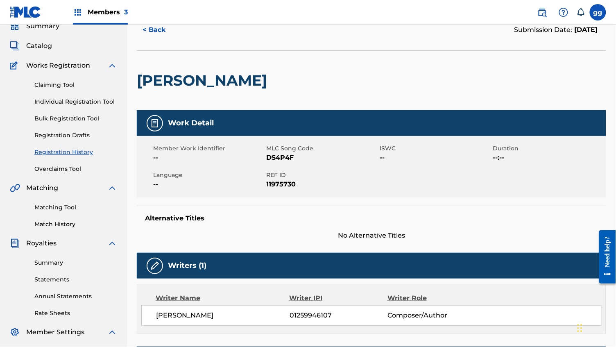
scroll to position [5, 0]
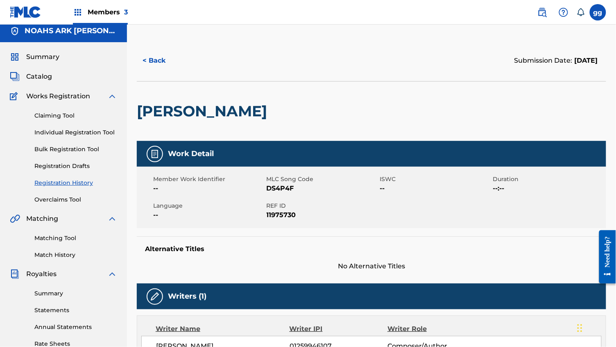
click at [419, 237] on div "Work Detail Member Work Identifier -- MLC Song Code DS4P4F ISWC -- Duration --:…" at bounding box center [371, 206] width 469 height 130
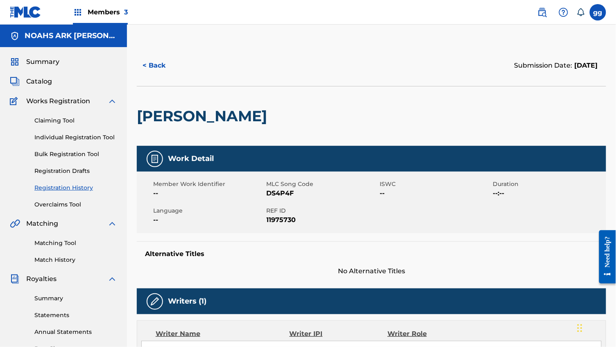
scroll to position [0, 0]
click at [115, 12] on span "Members 3" at bounding box center [108, 11] width 40 height 9
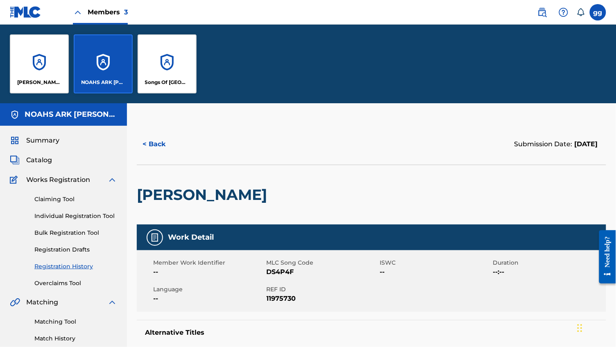
click at [50, 74] on div "[PERSON_NAME] MUSIC" at bounding box center [39, 63] width 59 height 59
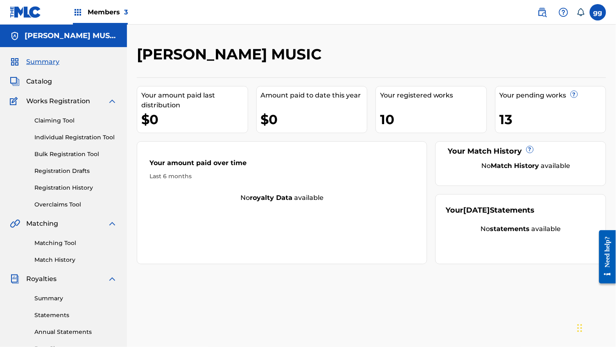
click at [62, 124] on link "Claiming Tool" at bounding box center [75, 120] width 83 height 9
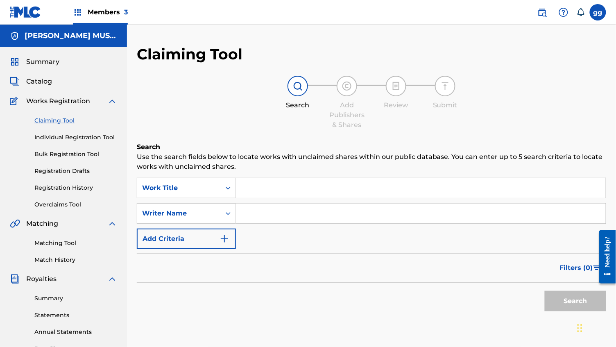
click at [53, 209] on link "Overclaims Tool" at bounding box center [75, 204] width 83 height 9
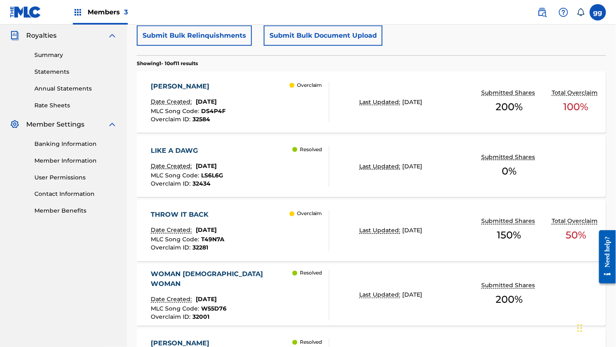
scroll to position [250, 0]
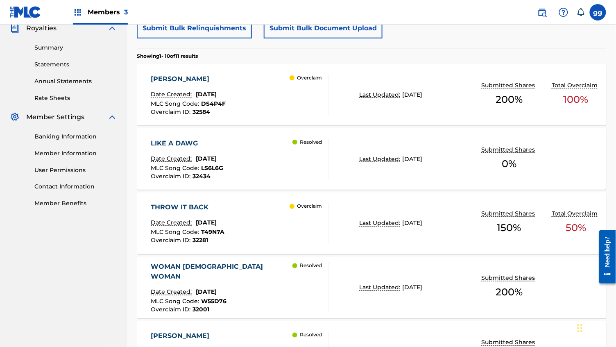
click at [342, 249] on div "THROW IT BACK Date Created: [DATE] MLC Song Code : T49N7A Overclaim ID : 32281 …" at bounding box center [371, 222] width 469 height 61
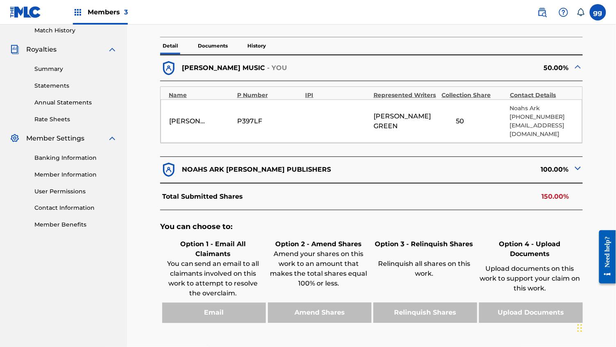
scroll to position [266, 0]
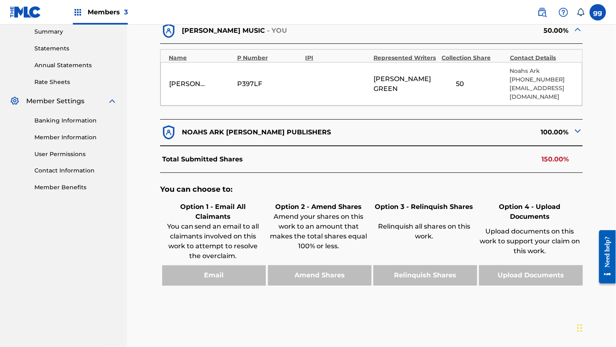
click at [577, 136] on img at bounding box center [578, 131] width 10 height 10
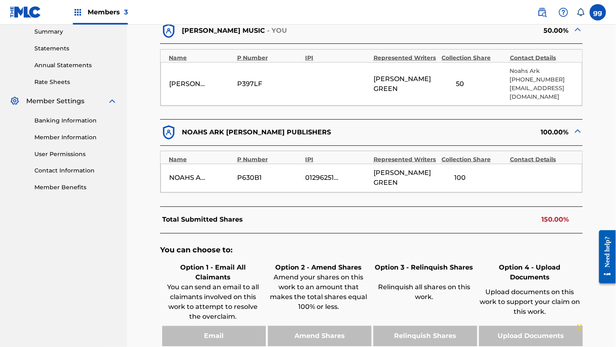
click at [467, 180] on div "100" at bounding box center [459, 178] width 37 height 10
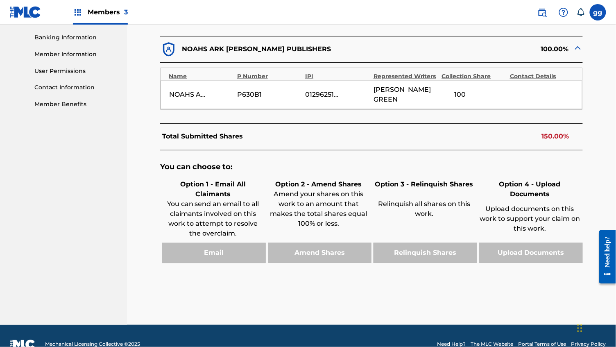
scroll to position [362, 0]
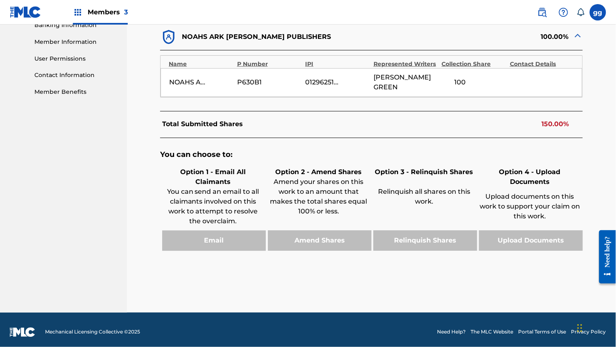
scroll to position [250, 0]
